Goal: Information Seeking & Learning: Understand process/instructions

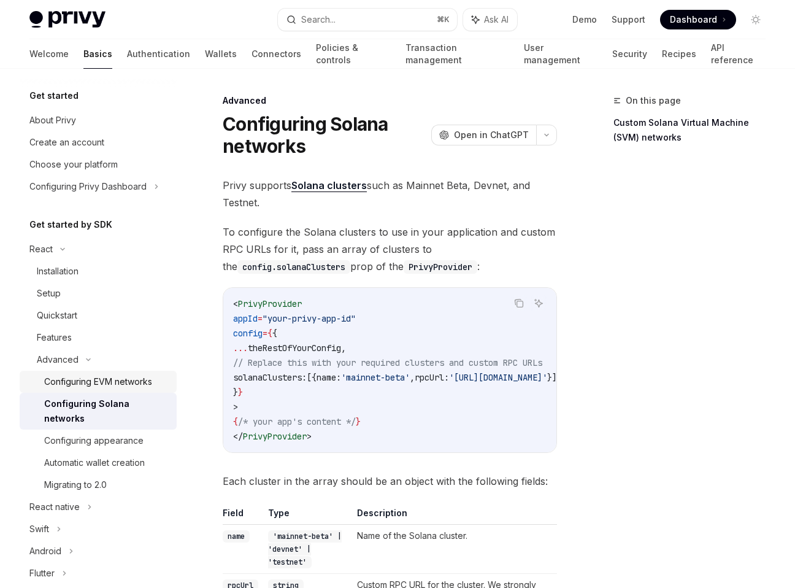
click at [133, 380] on div "Configuring EVM networks" at bounding box center [98, 381] width 108 height 15
type textarea "*"
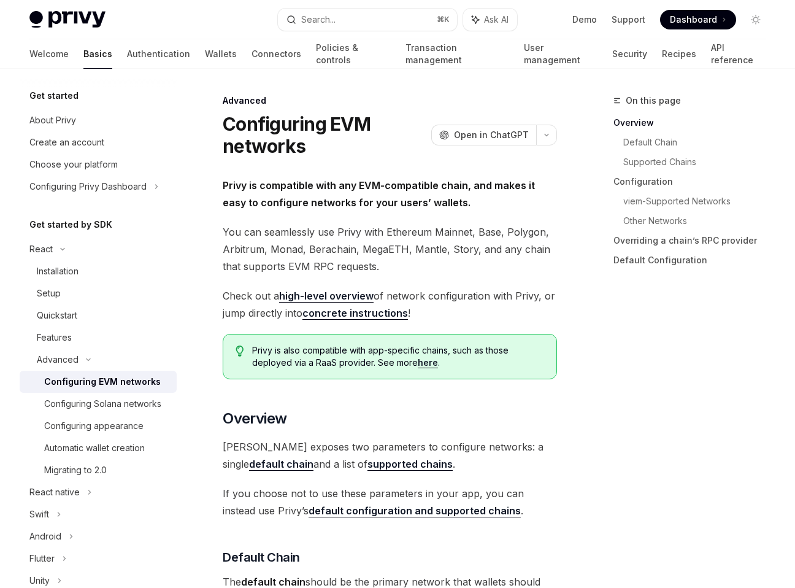
click at [314, 458] on strong "default chain" at bounding box center [281, 464] width 64 height 12
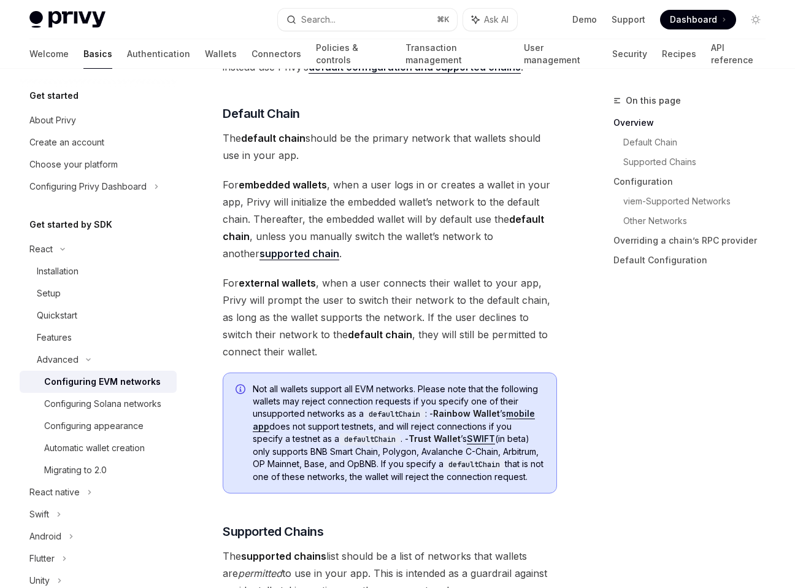
scroll to position [455, 0]
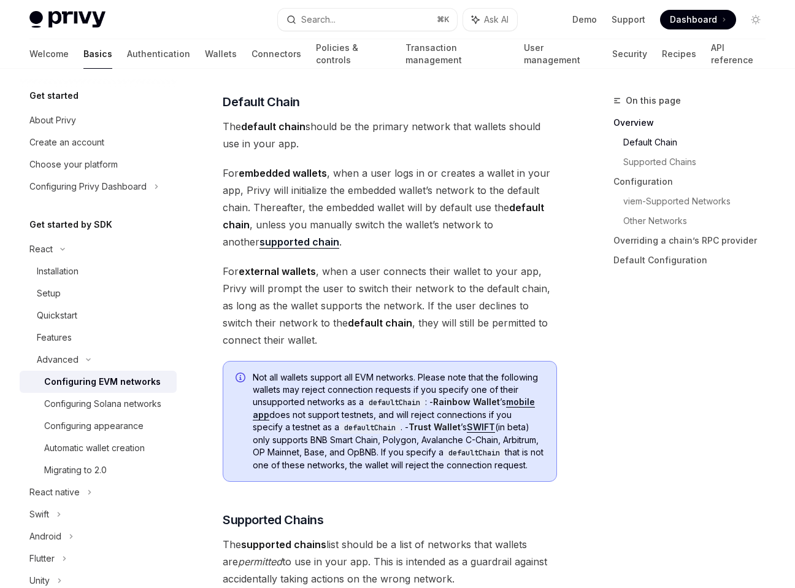
click at [304, 146] on span "The default chain should be the primary network that wallets should use in your…" at bounding box center [390, 135] width 335 height 34
click at [300, 198] on span "For embedded wallets , when a user logs in or creates a wallet in your app, Pri…" at bounding box center [390, 207] width 335 height 86
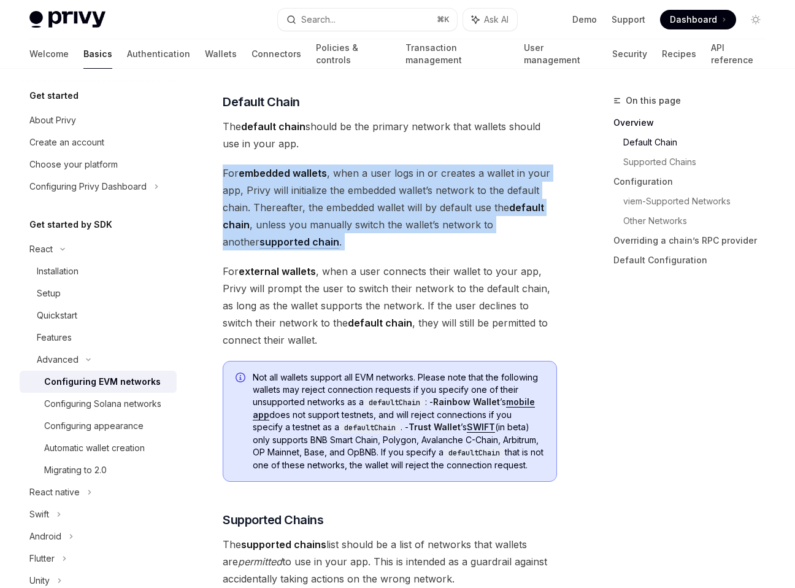
click at [300, 198] on span "For embedded wallets , when a user logs in or creates a wallet in your app, Pri…" at bounding box center [390, 207] width 335 height 86
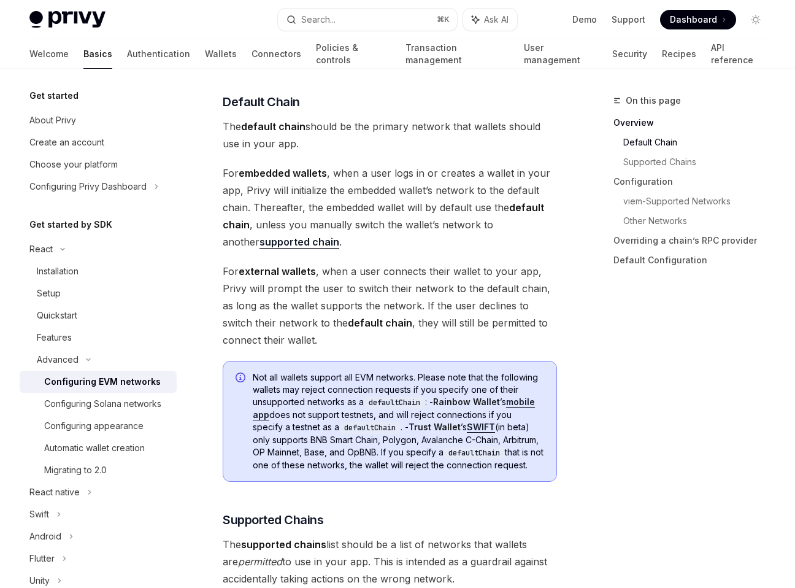
click at [284, 201] on span "For embedded wallets , when a user logs in or creates a wallet in your app, Pri…" at bounding box center [390, 207] width 335 height 86
click at [289, 216] on span "For embedded wallets , when a user logs in or creates a wallet in your app, Pri…" at bounding box center [390, 207] width 335 height 86
click at [706, 18] on span "Dashboard" at bounding box center [693, 20] width 47 height 12
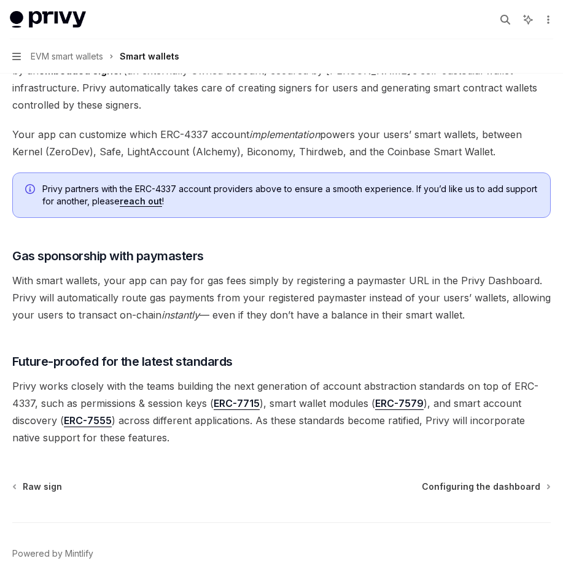
scroll to position [833, 0]
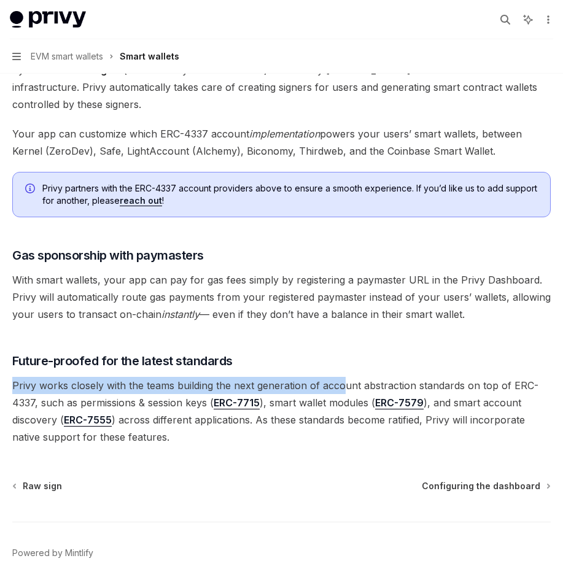
drag, startPoint x: 7, startPoint y: 376, endPoint x: 344, endPoint y: 391, distance: 337.3
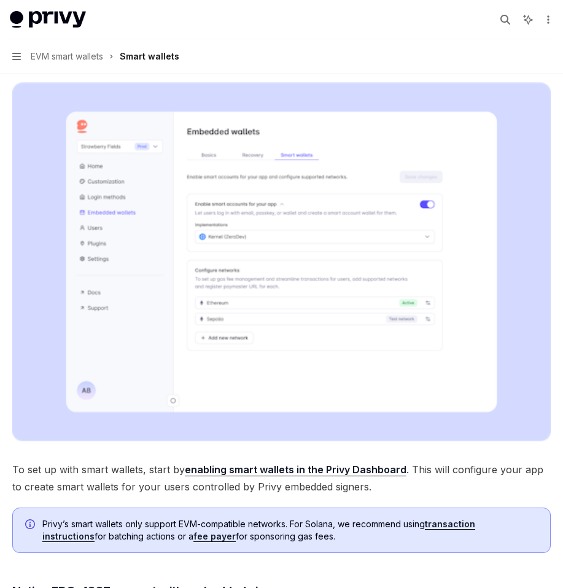
scroll to position [205, 0]
